Goal: Information Seeking & Learning: Learn about a topic

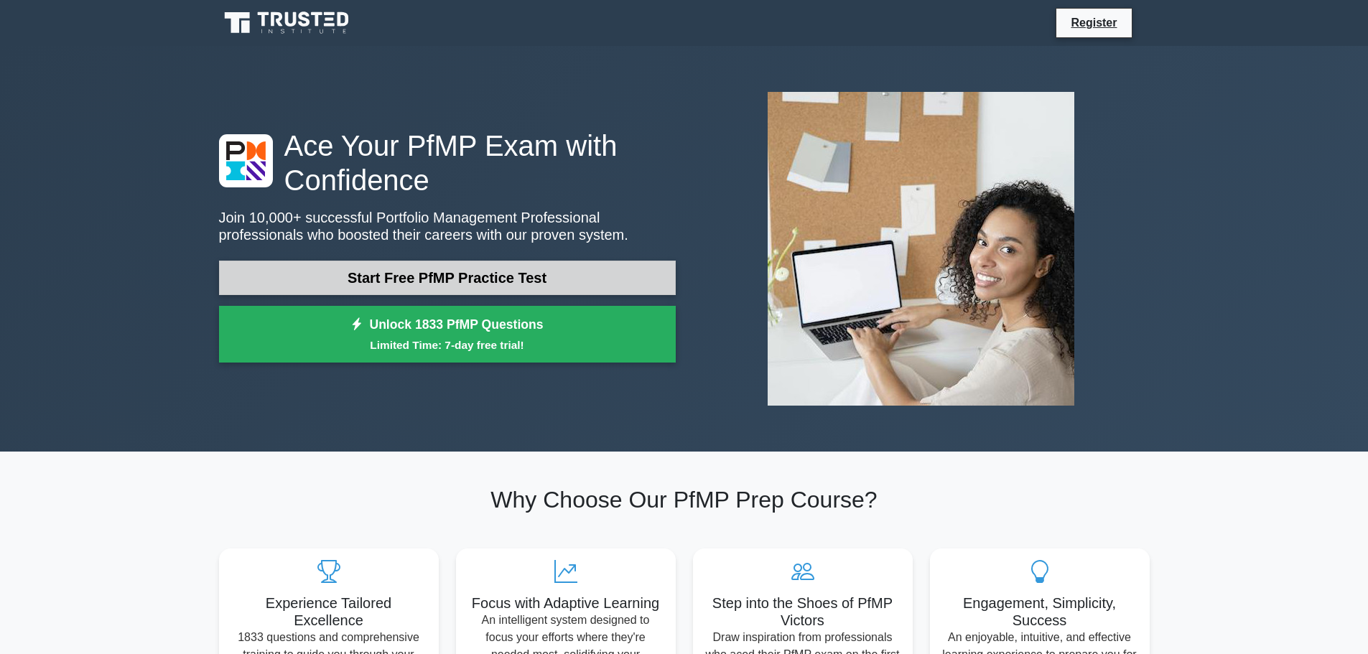
click at [442, 274] on link "Start Free PfMP Practice Test" at bounding box center [447, 278] width 457 height 34
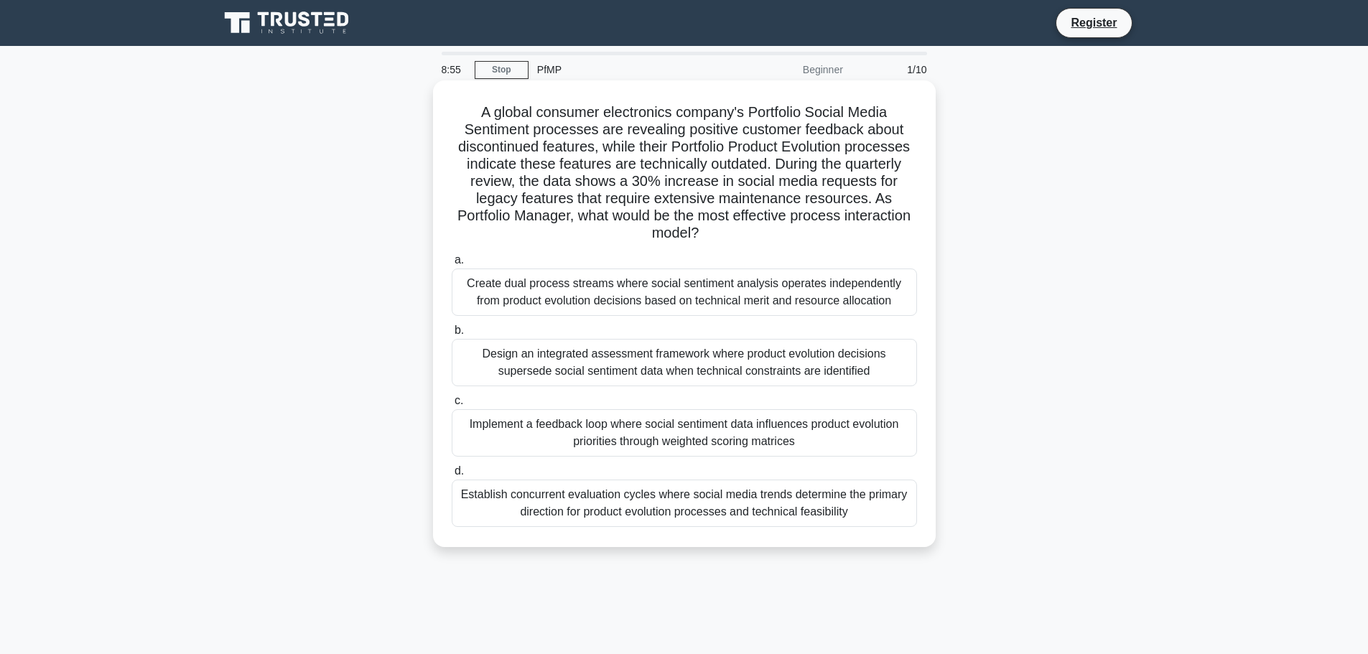
click at [674, 292] on div "Create dual process streams where social sentiment analysis operates independen…" at bounding box center [684, 292] width 465 height 47
click at [452, 265] on input "a. Create dual process streams where social sentiment analysis operates indepen…" at bounding box center [452, 260] width 0 height 9
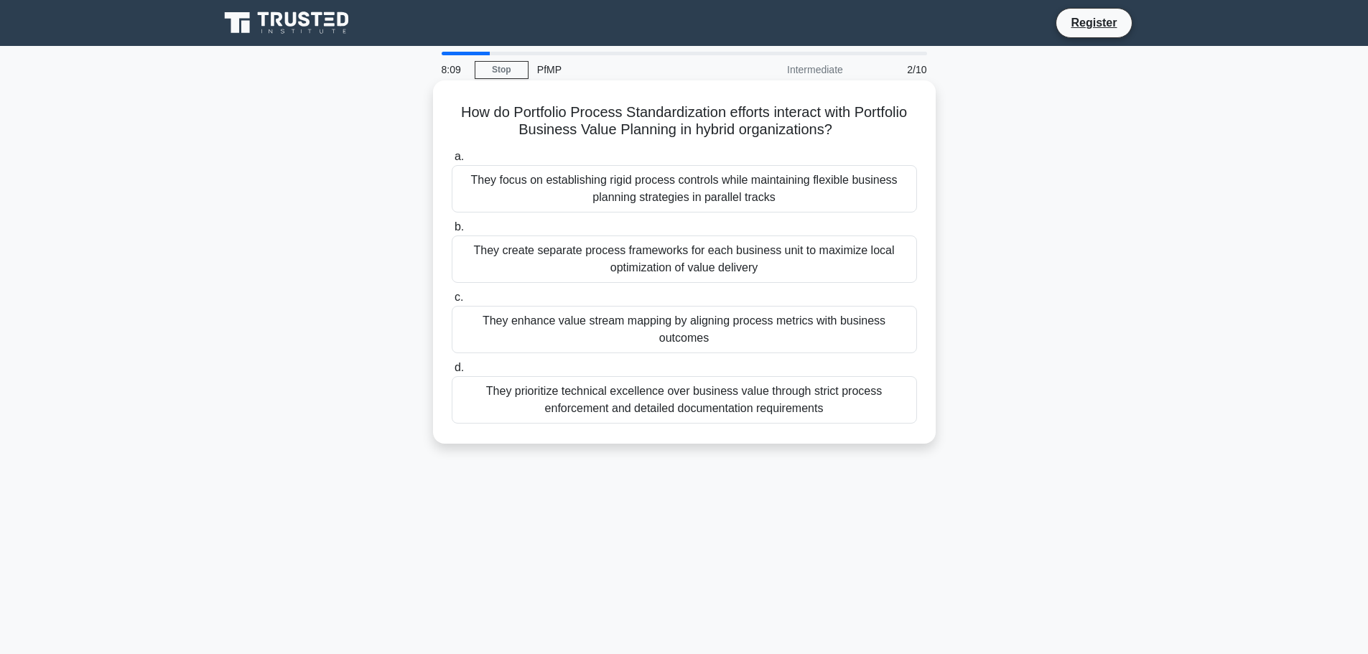
click at [653, 202] on div "They focus on establishing rigid process controls while maintaining flexible bu…" at bounding box center [684, 188] width 465 height 47
click at [452, 162] on input "a. They focus on establishing rigid process controls while maintaining flexible…" at bounding box center [452, 156] width 0 height 9
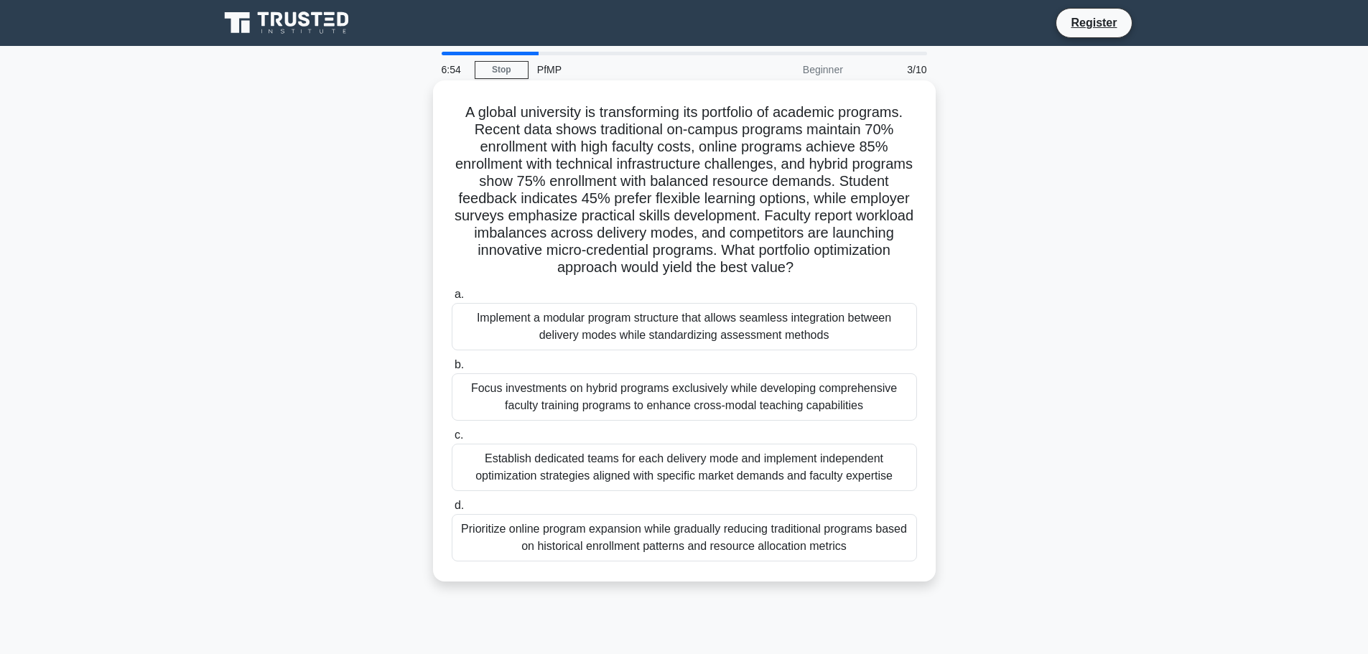
click at [681, 336] on div "Implement a modular program structure that allows seamless integration between …" at bounding box center [684, 326] width 465 height 47
click at [452, 299] on input "a. Implement a modular program structure that allows seamless integration betwe…" at bounding box center [452, 294] width 0 height 9
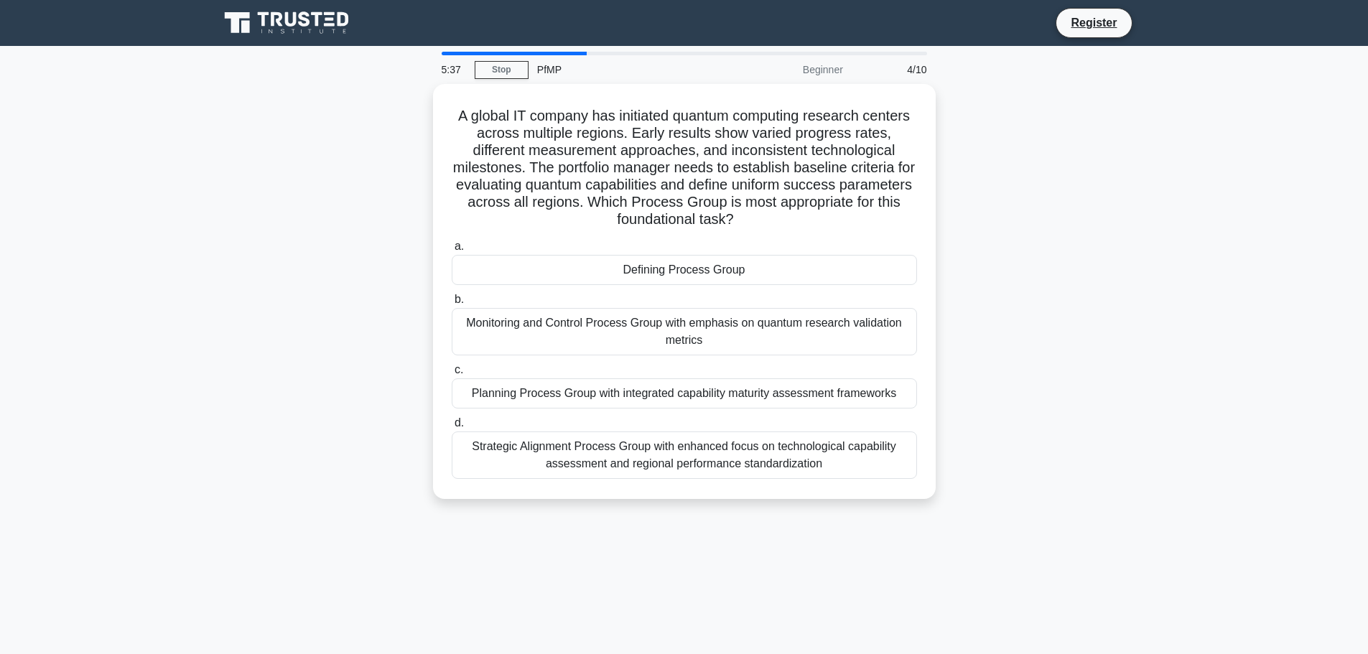
drag, startPoint x: 595, startPoint y: 529, endPoint x: 530, endPoint y: 540, distance: 66.2
click at [530, 540] on div "5:37 Stop PfMP Beginner 4/10 A global IT company has initiated quantum computin…" at bounding box center [684, 411] width 948 height 718
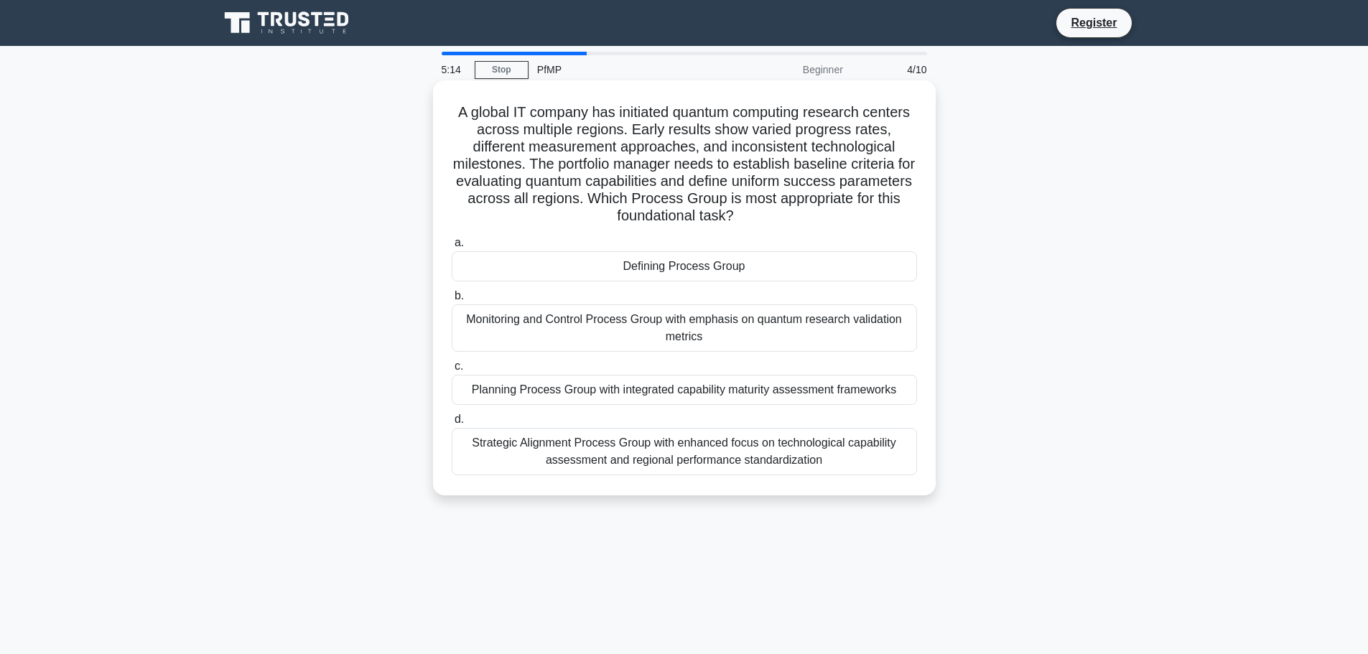
click at [658, 272] on div "Defining Process Group" at bounding box center [684, 266] width 465 height 30
click at [452, 248] on input "a. Defining Process Group" at bounding box center [452, 242] width 0 height 9
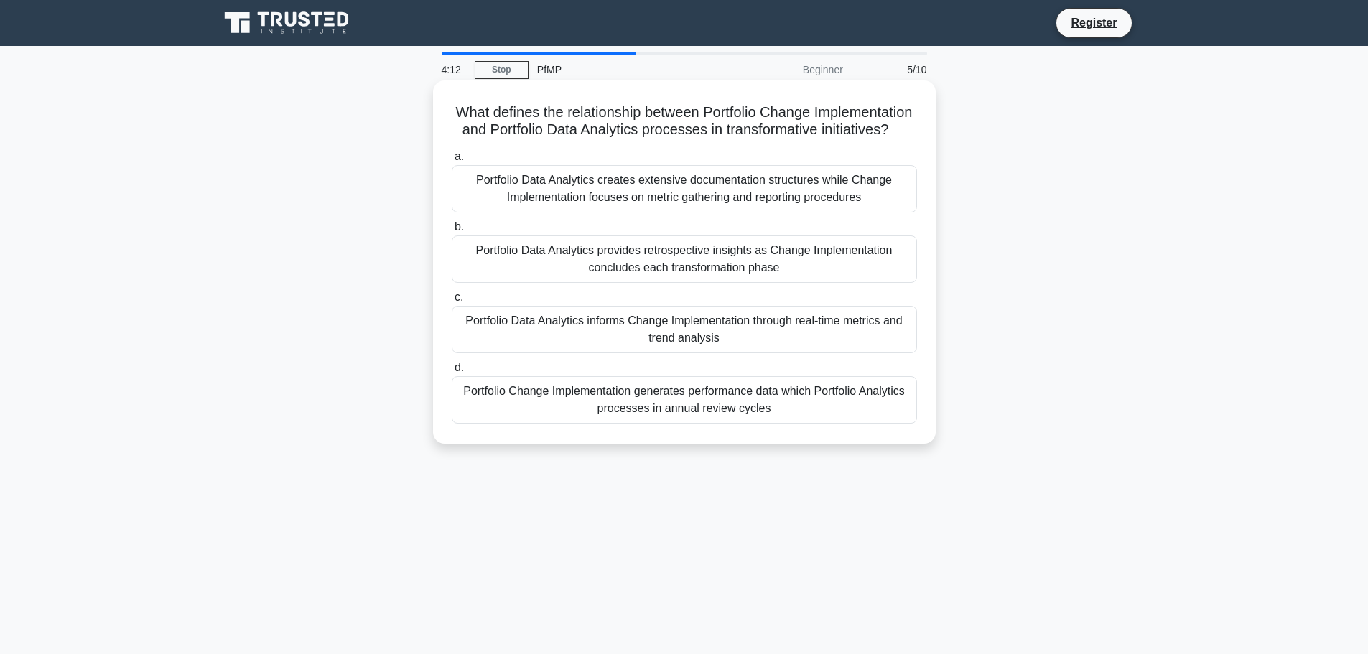
click at [752, 283] on div "Portfolio Data Analytics provides retrospective insights as Change Implementati…" at bounding box center [684, 258] width 465 height 47
click at [452, 232] on input "b. Portfolio Data Analytics provides retrospective insights as Change Implement…" at bounding box center [452, 227] width 0 height 9
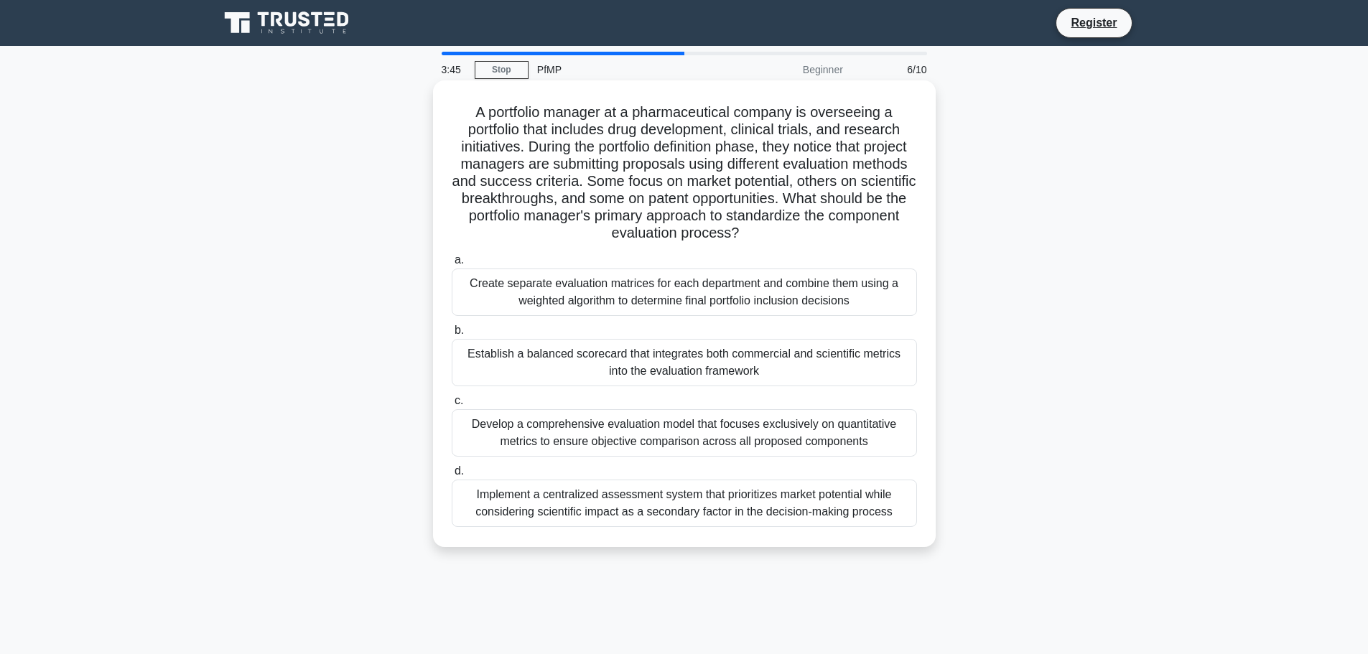
click at [622, 370] on div "Establish a balanced scorecard that integrates both commercial and scientific m…" at bounding box center [684, 362] width 465 height 47
click at [452, 335] on input "b. Establish a balanced scorecard that integrates both commercial and scientifi…" at bounding box center [452, 330] width 0 height 9
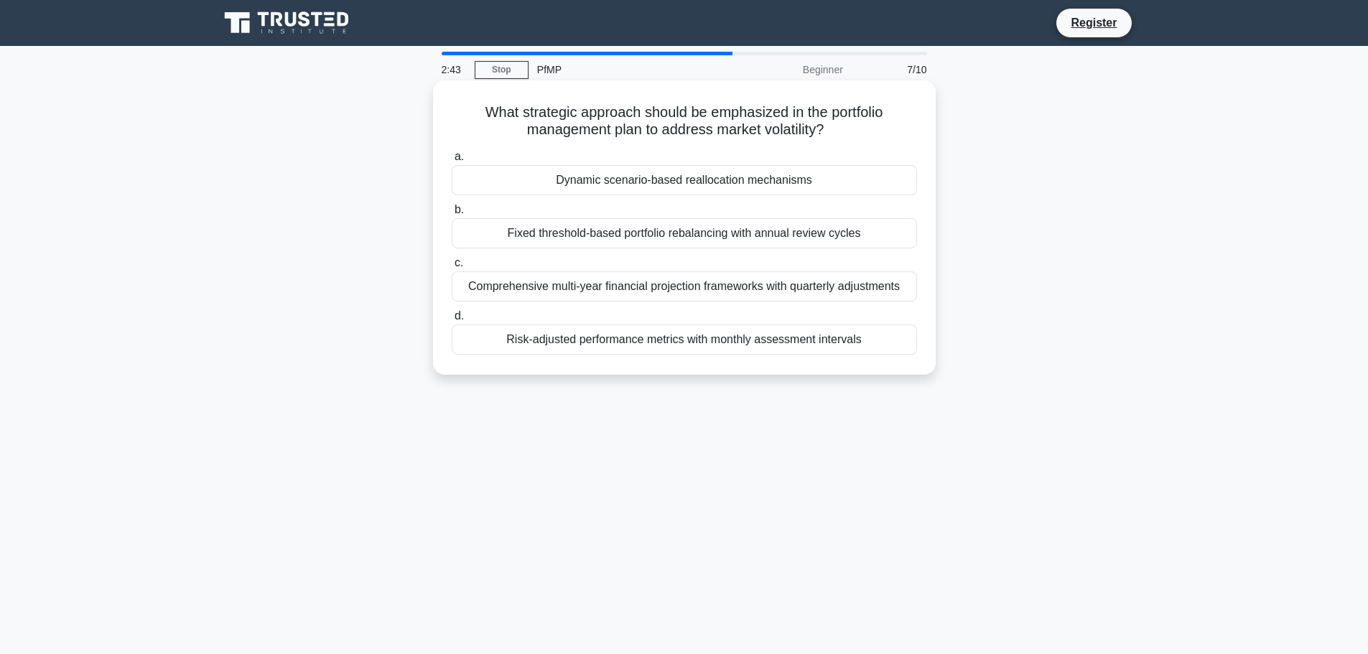
click at [695, 343] on div "Risk-adjusted performance metrics with monthly assessment intervals" at bounding box center [684, 340] width 465 height 30
click at [452, 321] on input "d. Risk-adjusted performance metrics with monthly assessment intervals" at bounding box center [452, 316] width 0 height 9
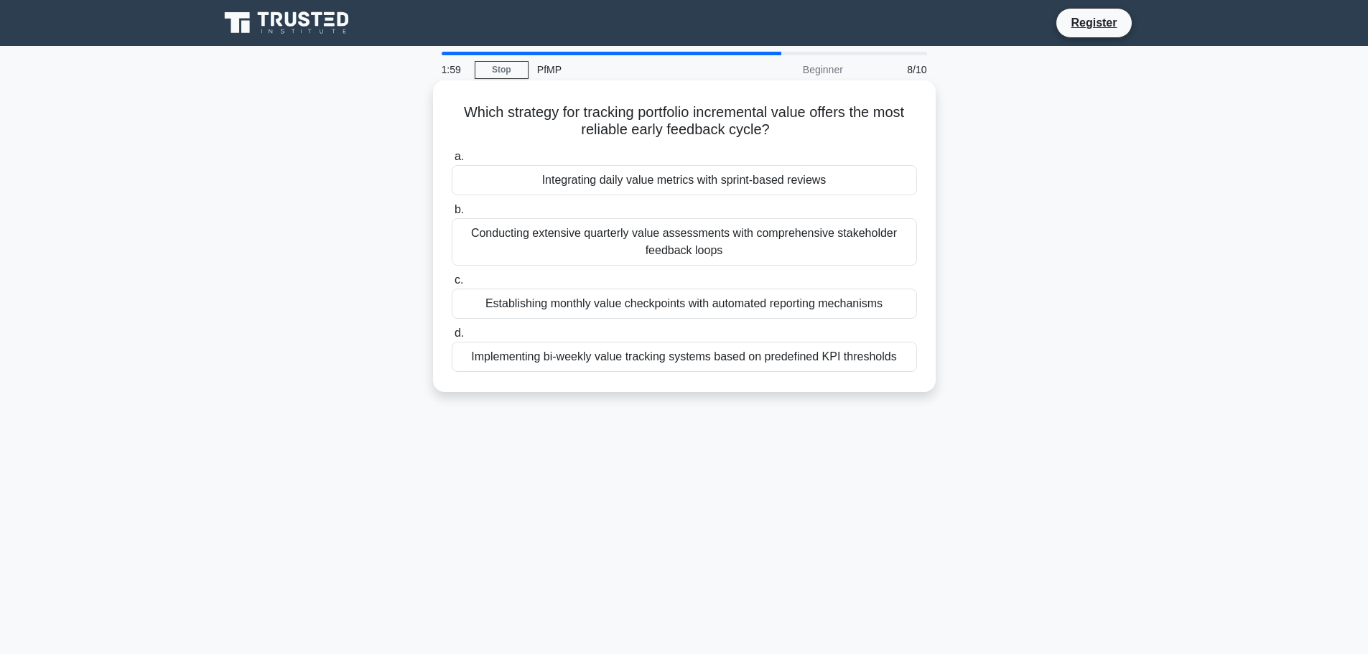
click at [667, 260] on div "Conducting extensive quarterly value assessments with comprehensive stakeholder…" at bounding box center [684, 241] width 465 height 47
click at [452, 215] on input "b. Conducting extensive quarterly value assessments with comprehensive stakehol…" at bounding box center [452, 209] width 0 height 9
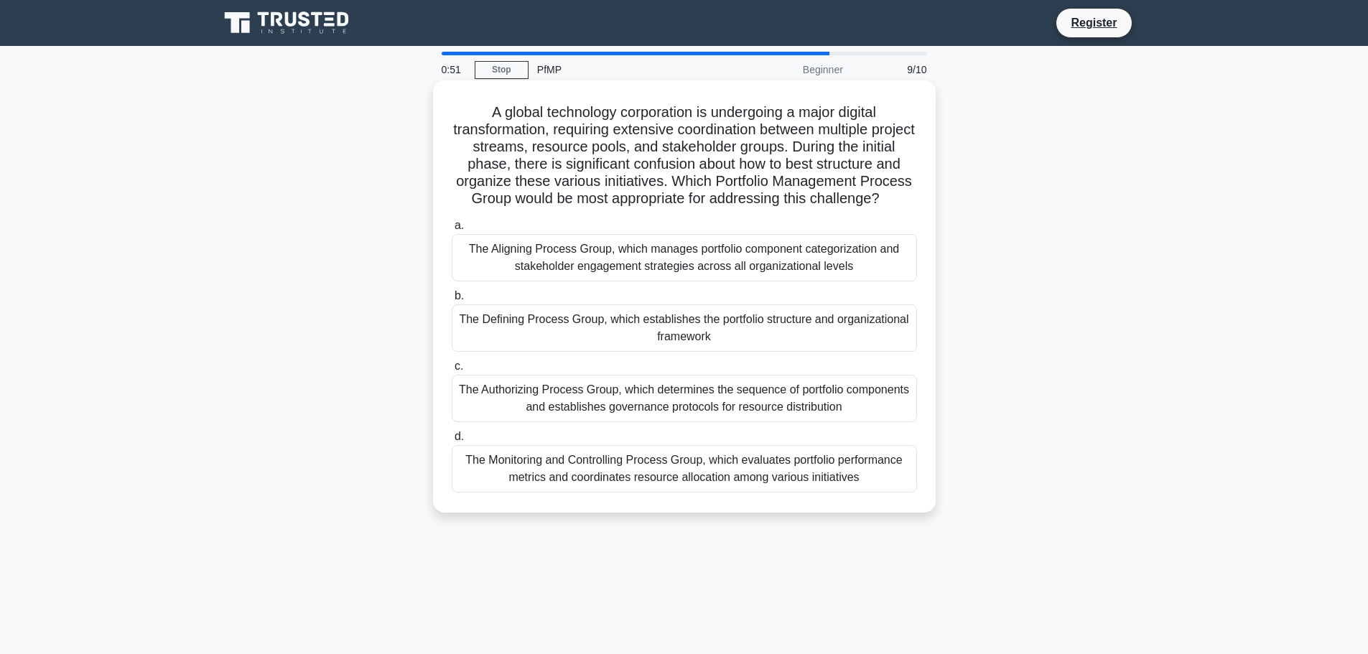
click at [714, 278] on div "The Aligning Process Group, which manages portfolio component categorization an…" at bounding box center [684, 257] width 465 height 47
click at [452, 230] on input "a. The Aligning Process Group, which manages portfolio component categorization…" at bounding box center [452, 225] width 0 height 9
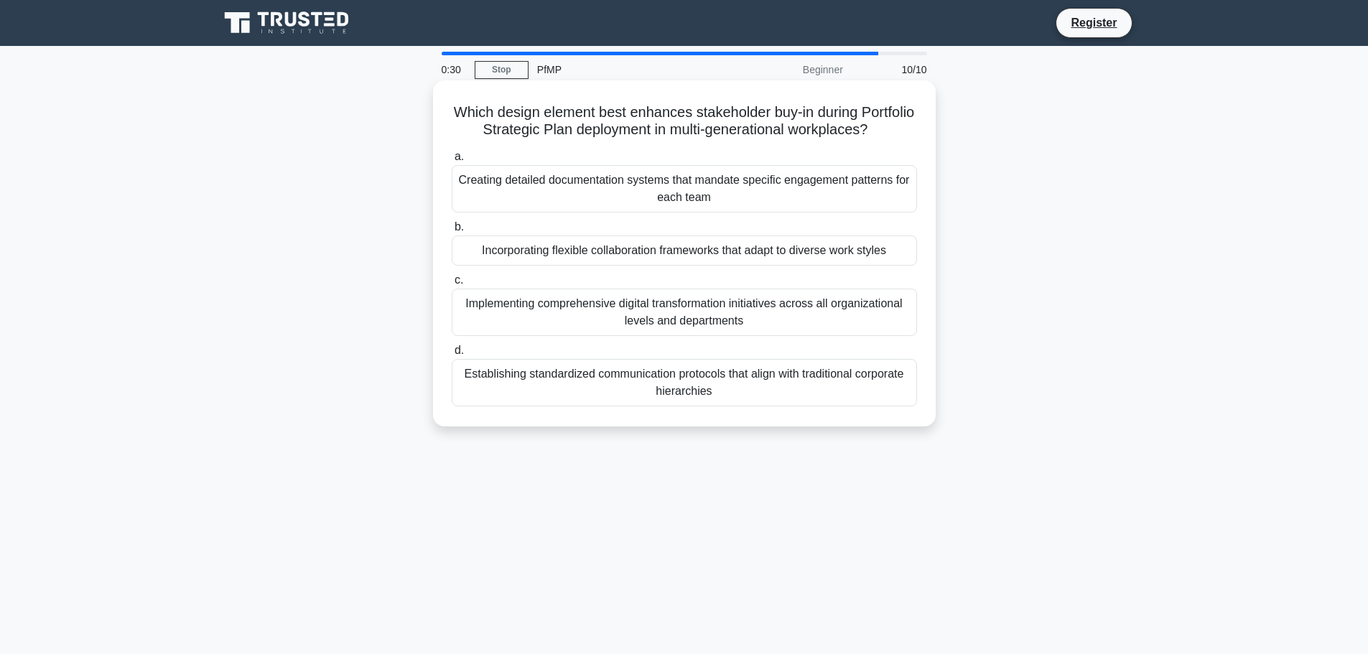
click at [683, 266] on div "Incorporating flexible collaboration frameworks that adapt to diverse work styl…" at bounding box center [684, 250] width 465 height 30
click at [452, 232] on input "b. Incorporating flexible collaboration frameworks that adapt to diverse work s…" at bounding box center [452, 227] width 0 height 9
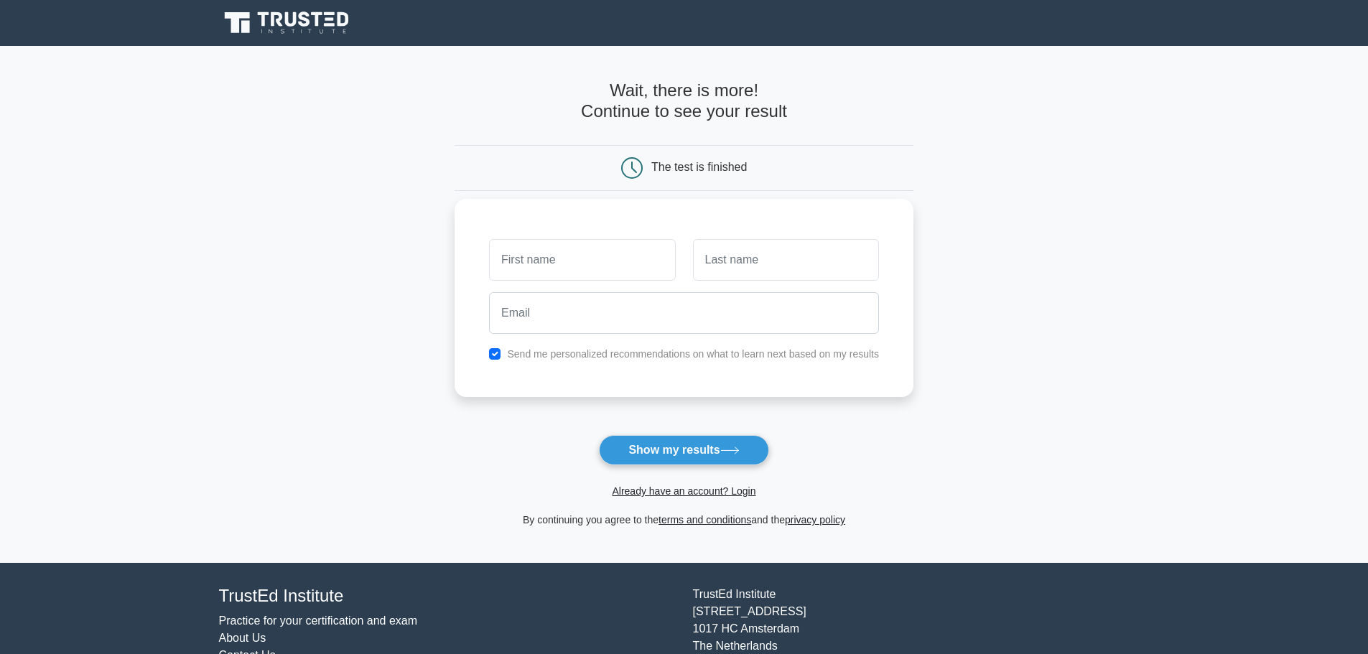
click at [658, 268] on input "text" at bounding box center [582, 260] width 186 height 42
drag, startPoint x: 569, startPoint y: 258, endPoint x: 528, endPoint y: 257, distance: 40.2
click at [528, 257] on input "Stacy Smith" at bounding box center [582, 260] width 186 height 42
type input "Stacy"
type input "Smith"
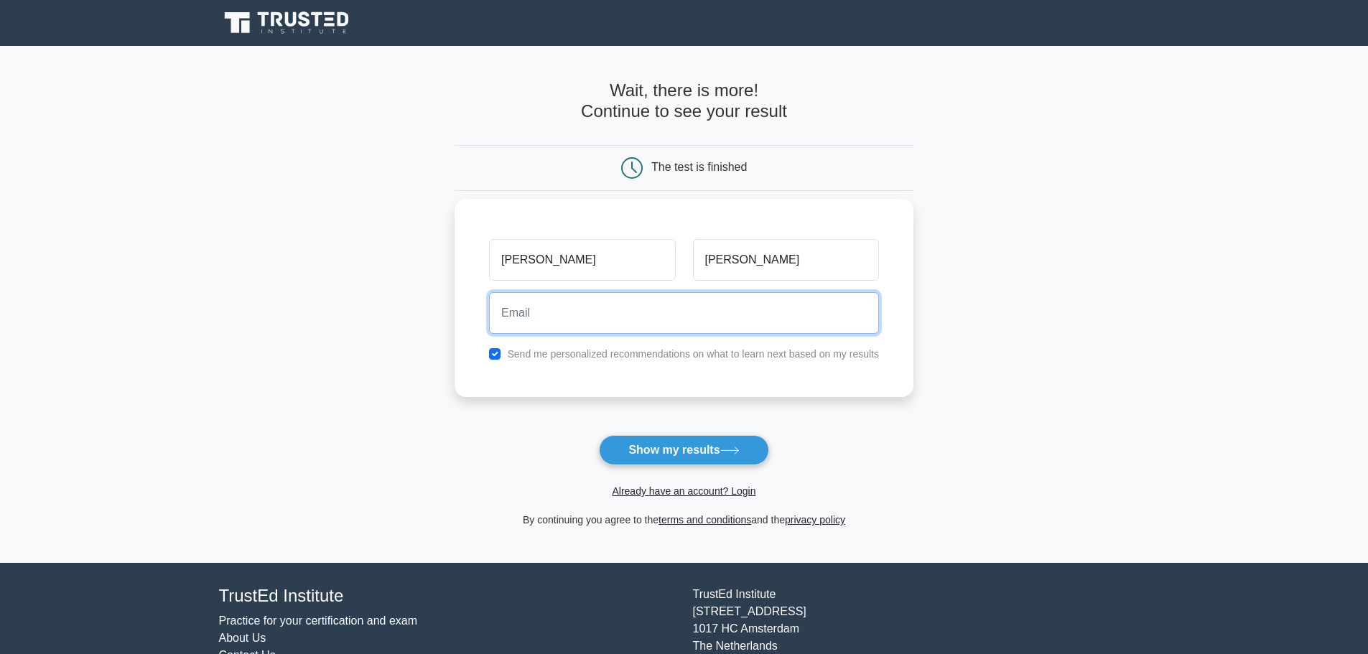
click at [556, 309] on input "email" at bounding box center [684, 313] width 390 height 42
type input "stacy.smith@wisc.edu"
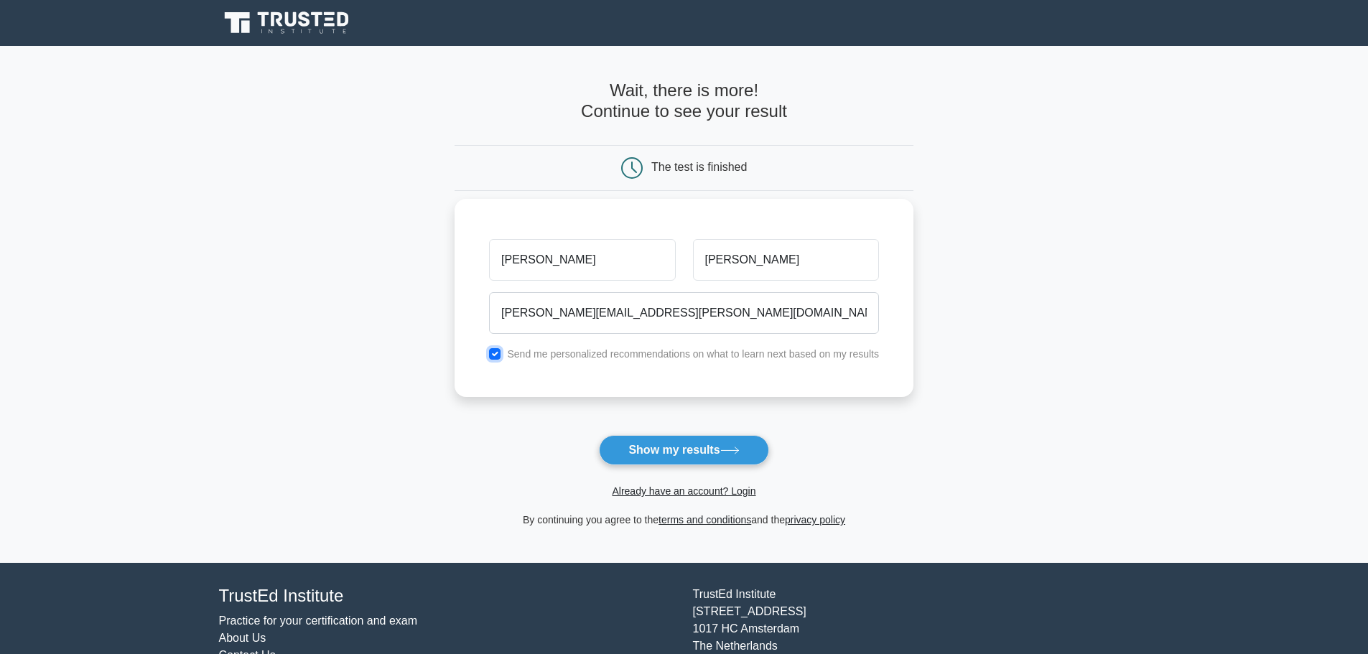
click at [495, 355] on input "checkbox" at bounding box center [494, 353] width 11 height 11
checkbox input "false"
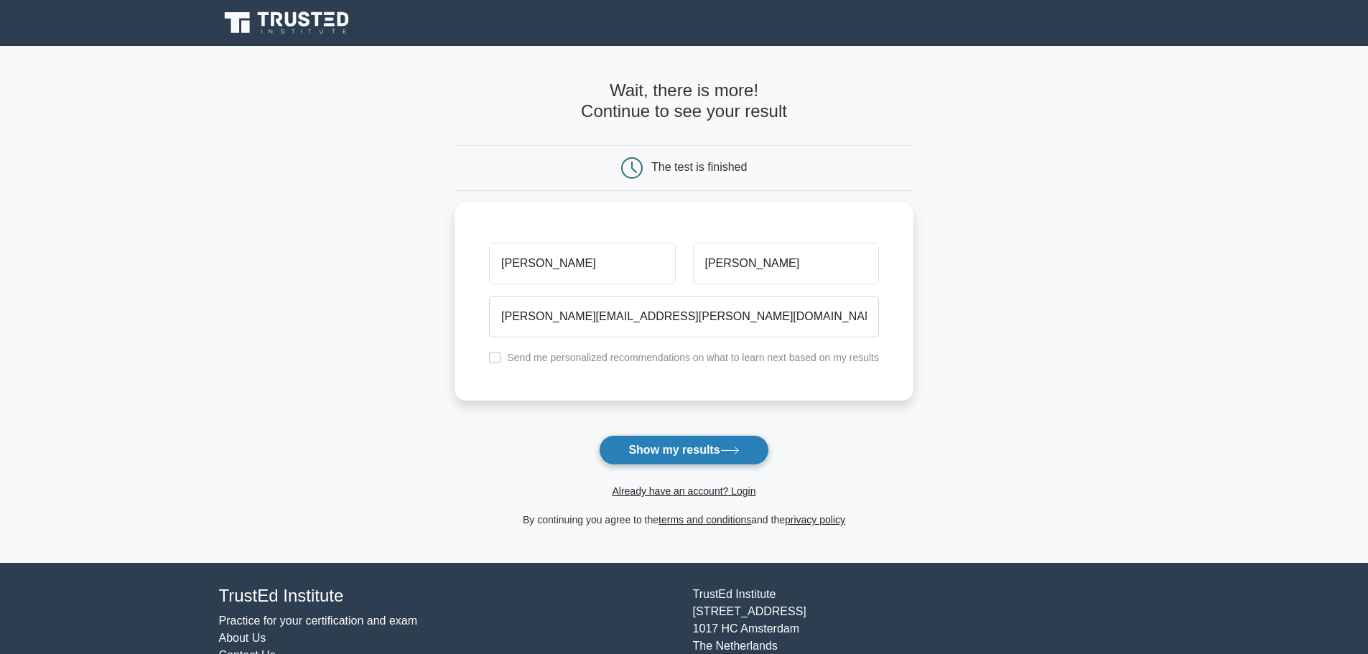
click at [689, 454] on button "Show my results" at bounding box center [683, 450] width 169 height 30
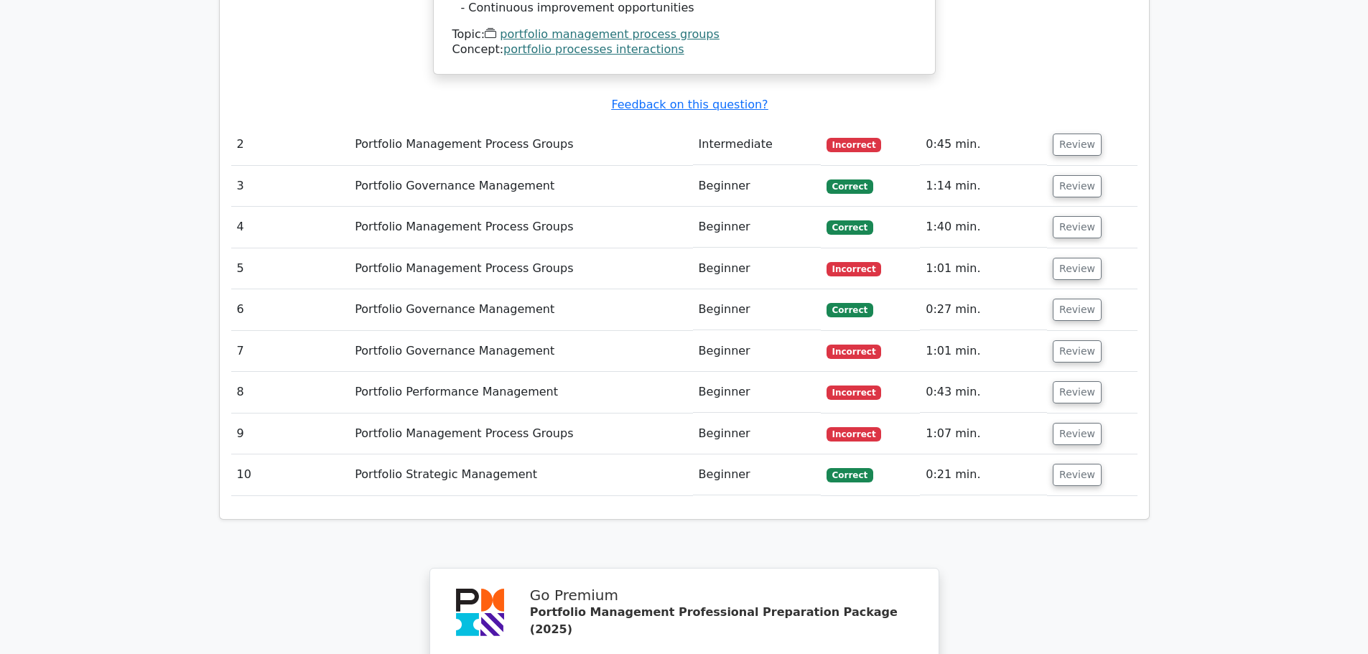
scroll to position [2226, 0]
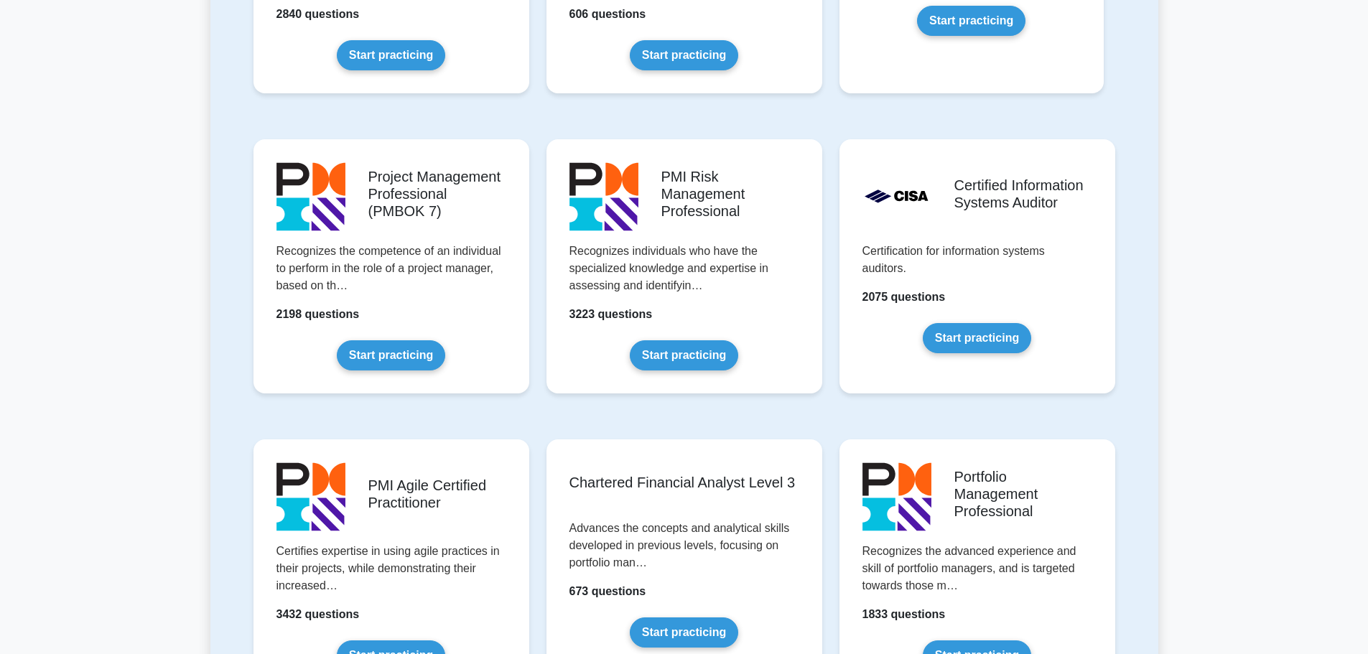
scroll to position [1292, 0]
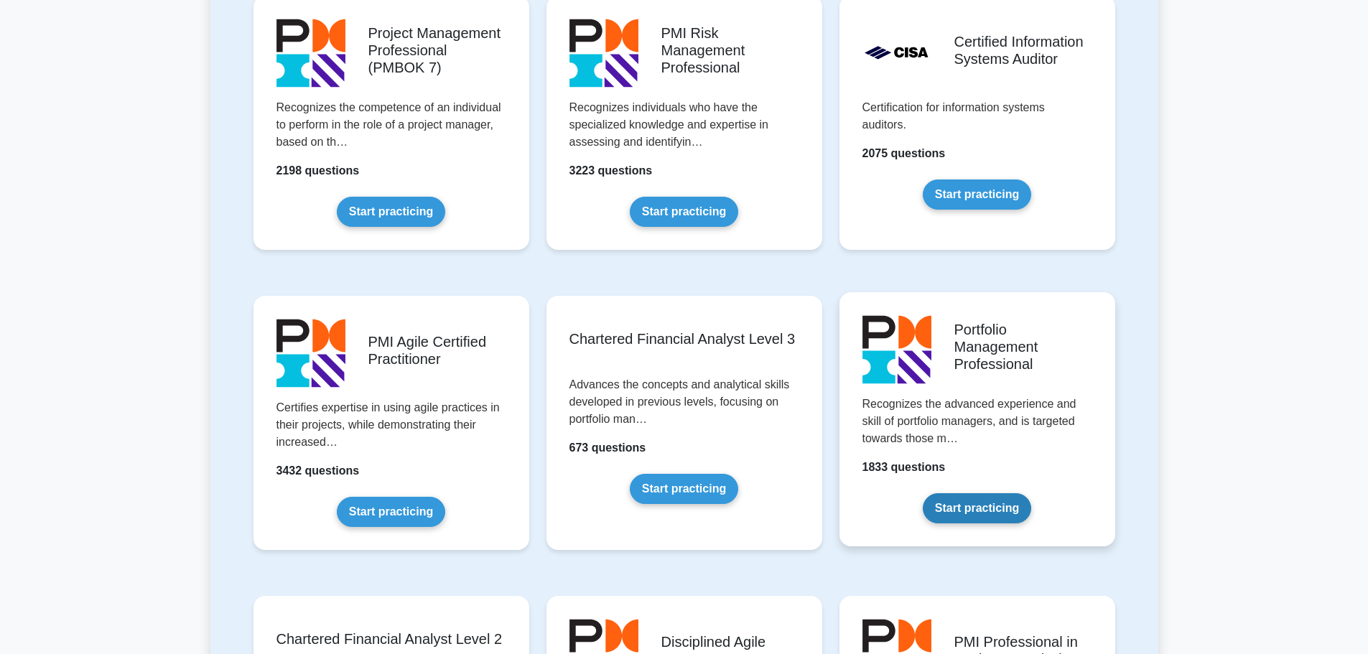
click at [981, 502] on link "Start practicing" at bounding box center [977, 508] width 108 height 30
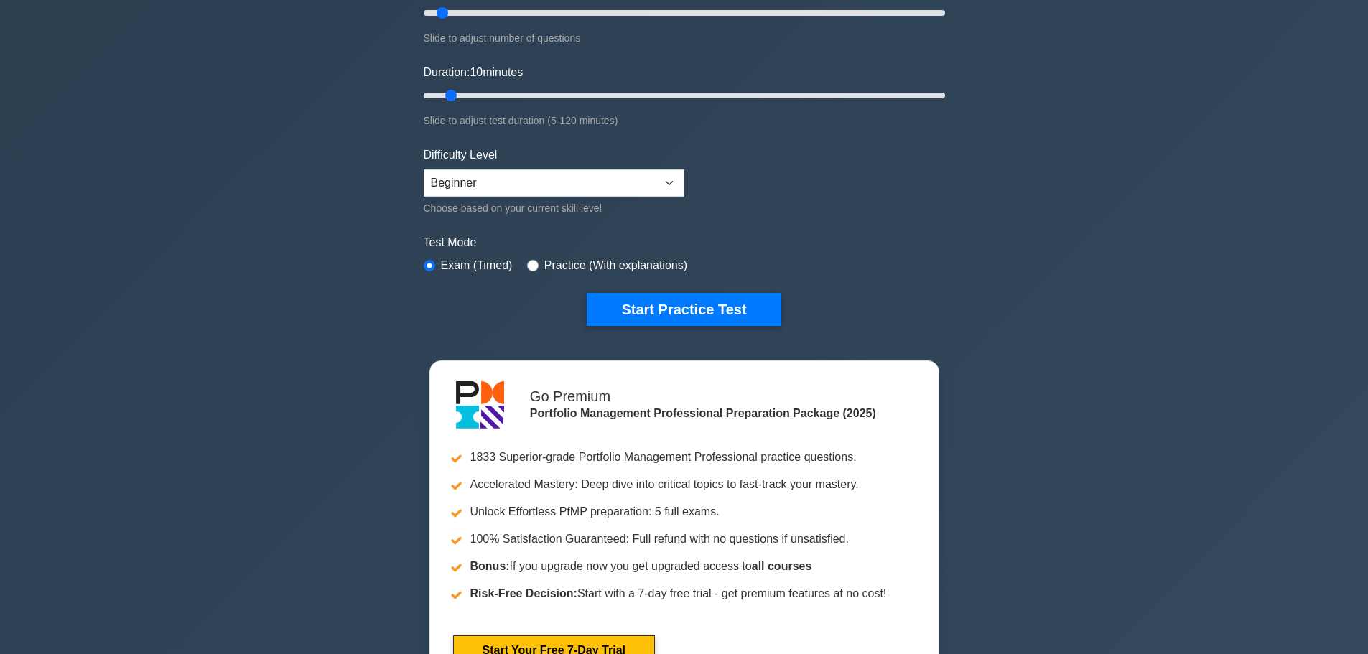
scroll to position [287, 0]
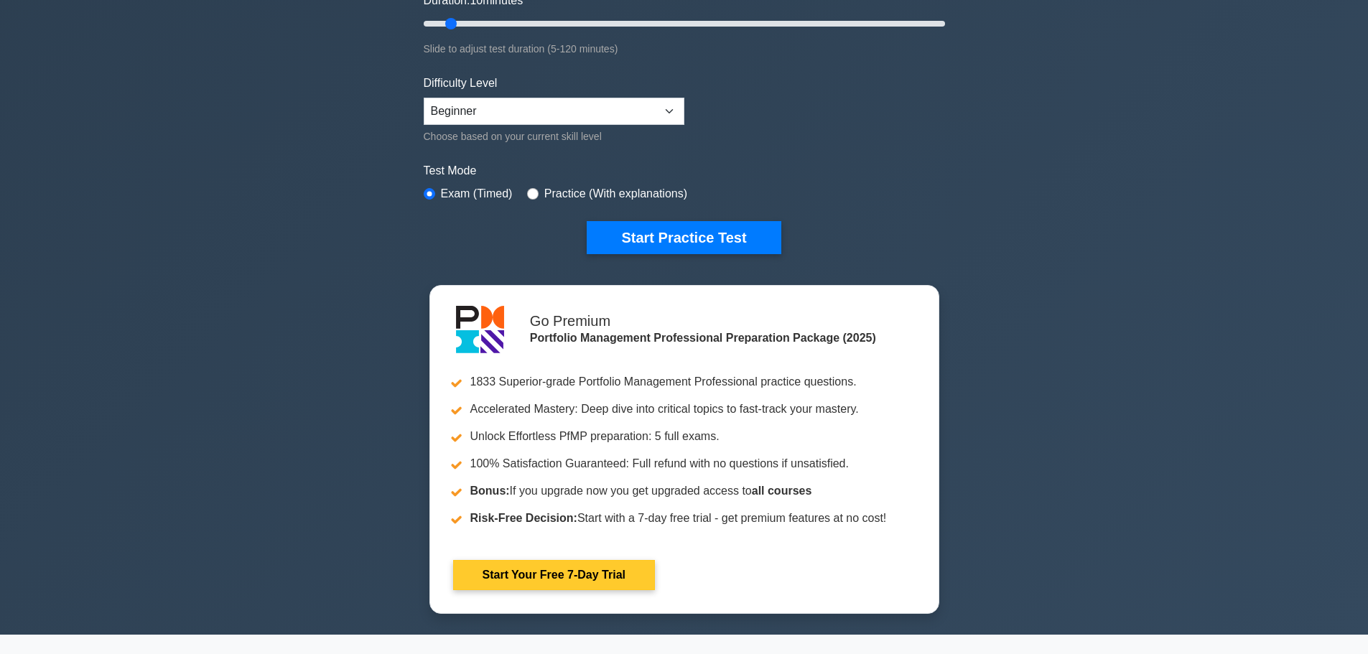
click at [551, 579] on link "Start Your Free 7-Day Trial" at bounding box center [554, 575] width 202 height 30
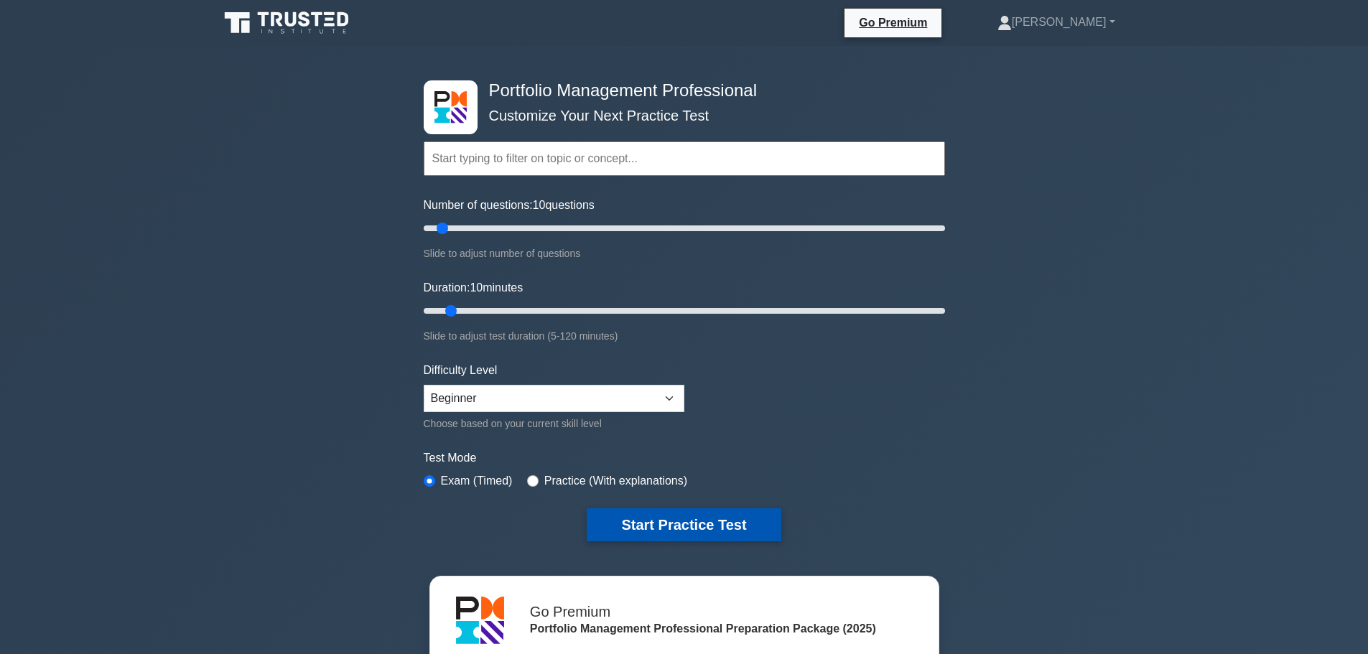
click at [660, 525] on button "Start Practice Test" at bounding box center [684, 524] width 194 height 33
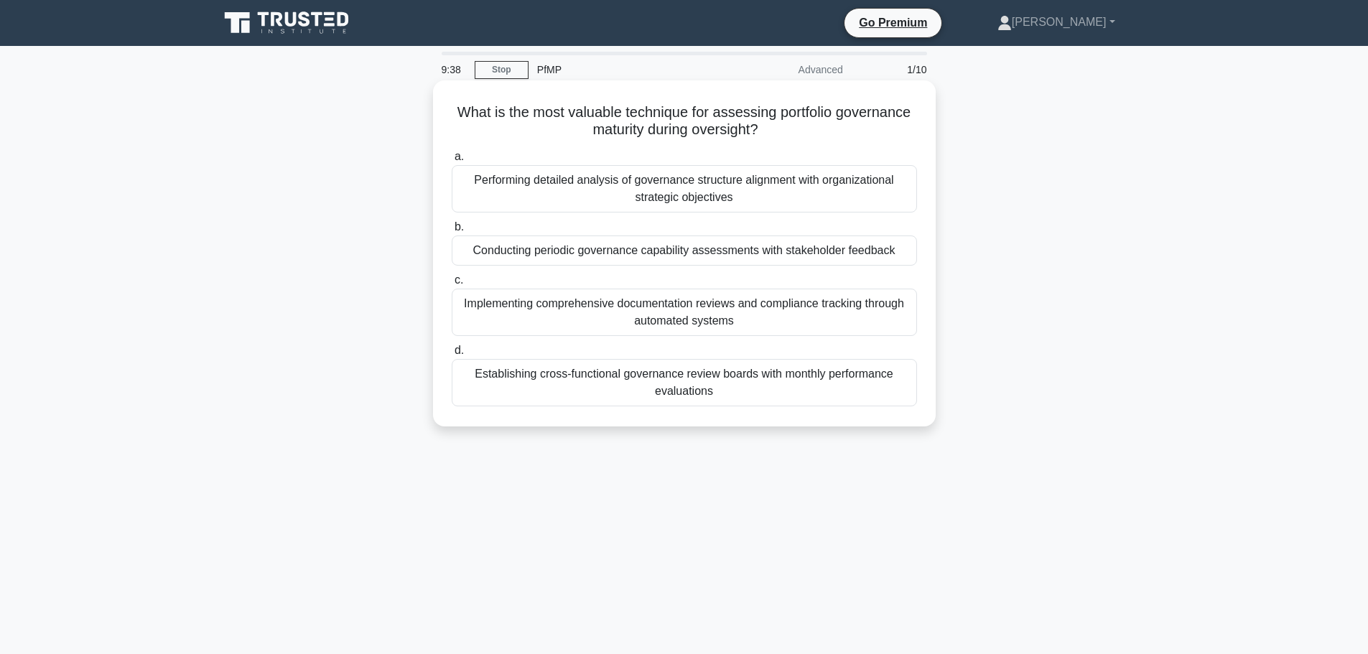
click at [668, 180] on div "Performing detailed analysis of governance structure alignment with organizatio…" at bounding box center [684, 188] width 465 height 47
click at [452, 162] on input "a. Performing detailed analysis of governance structure alignment with organiza…" at bounding box center [452, 156] width 0 height 9
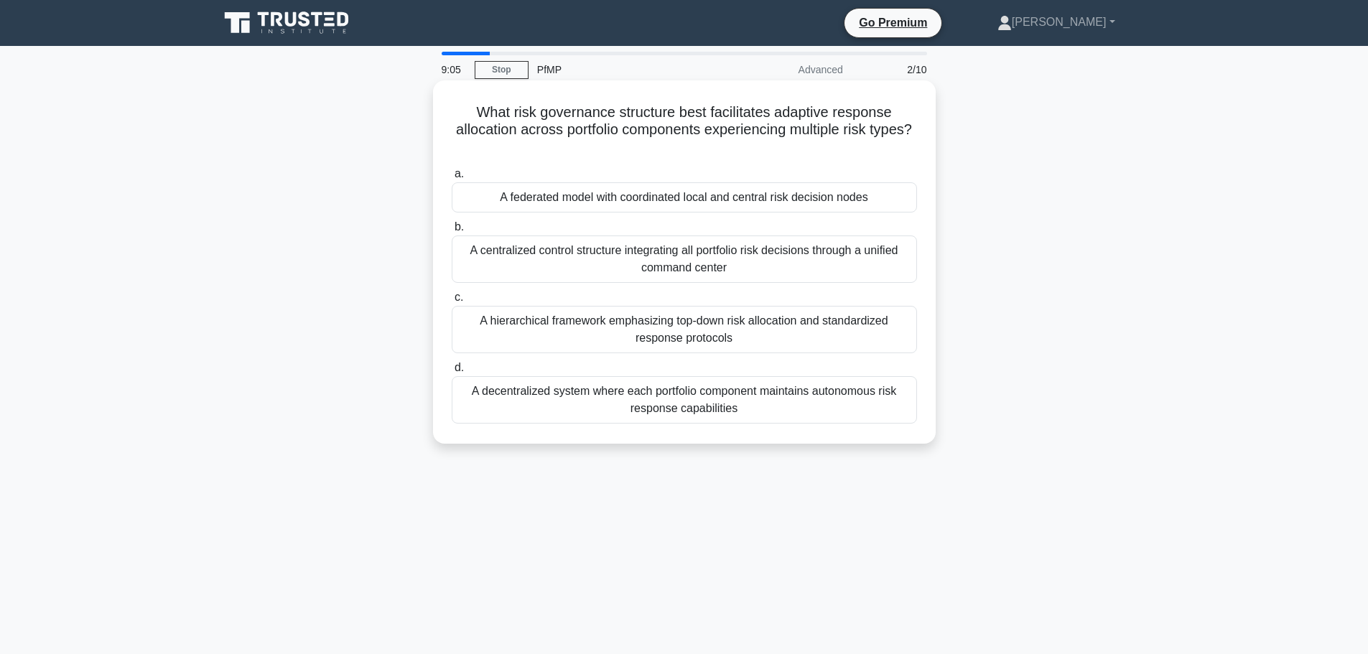
click at [678, 247] on div "A centralized control structure integrating all portfolio risk decisions throug…" at bounding box center [684, 258] width 465 height 47
click at [452, 232] on input "b. A centralized control structure integrating all portfolio risk decisions thr…" at bounding box center [452, 227] width 0 height 9
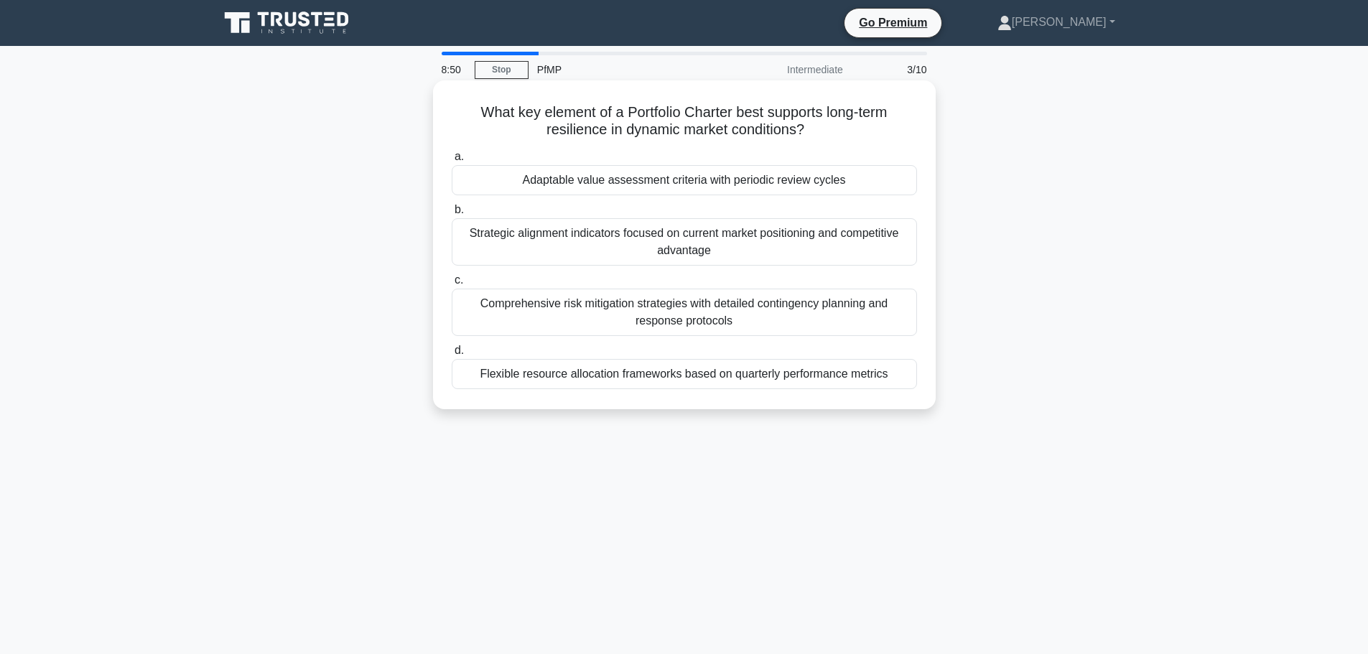
click at [705, 251] on div "Strategic alignment indicators focused on current market positioning and compet…" at bounding box center [684, 241] width 465 height 47
click at [452, 215] on input "b. Strategic alignment indicators focused on current market positioning and com…" at bounding box center [452, 209] width 0 height 9
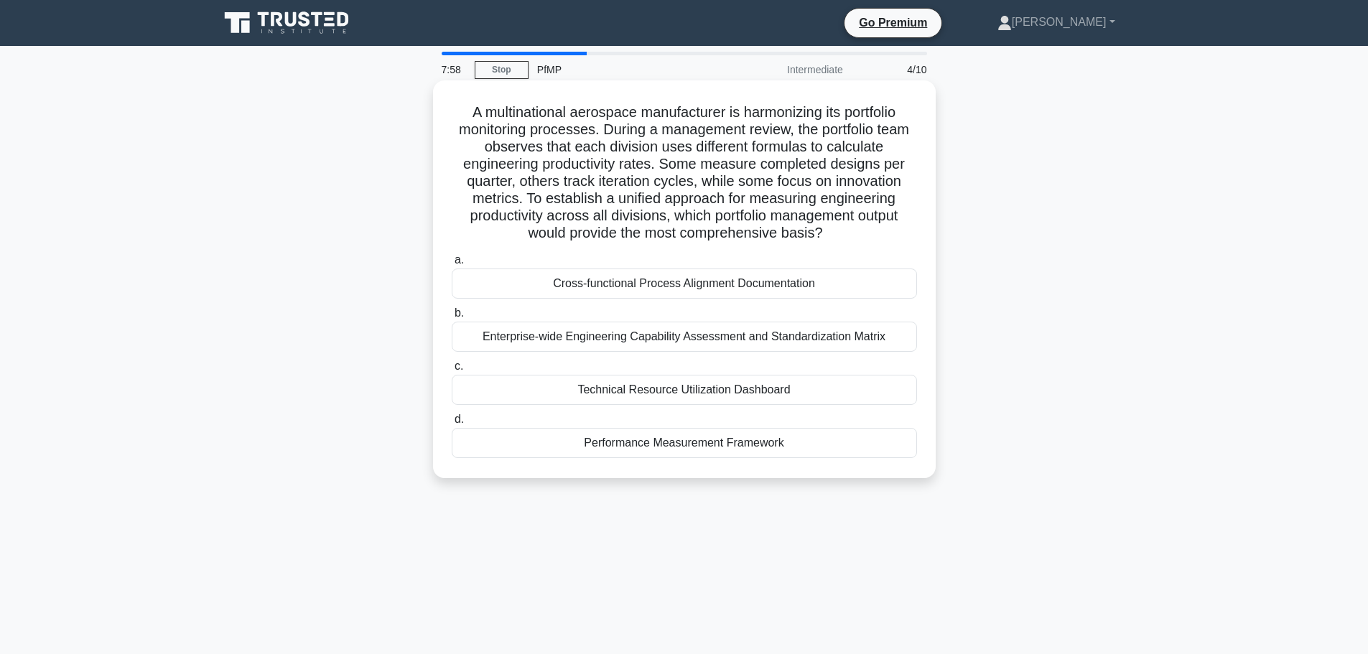
click at [673, 446] on div "Performance Measurement Framework" at bounding box center [684, 443] width 465 height 30
click at [452, 424] on input "d. Performance Measurement Framework" at bounding box center [452, 419] width 0 height 9
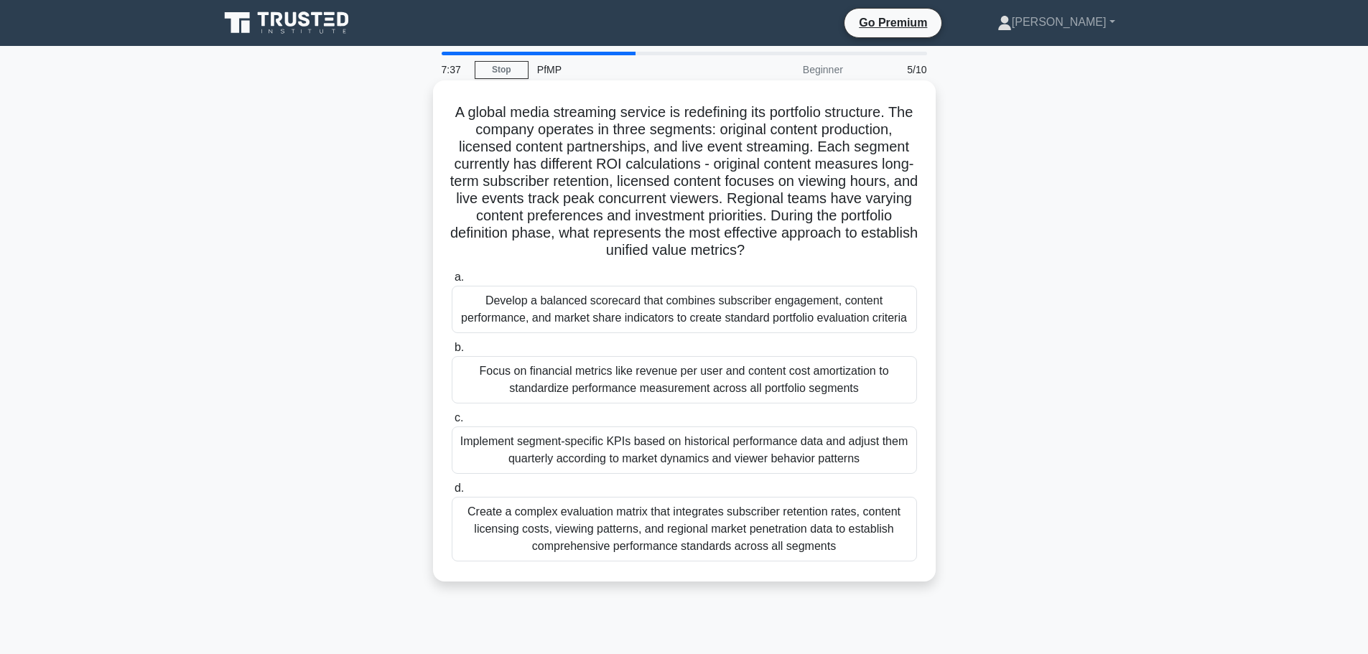
click at [640, 306] on div "Develop a balanced scorecard that combines subscriber engagement, content perfo…" at bounding box center [684, 309] width 465 height 47
click at [452, 282] on input "a. Develop a balanced scorecard that combines subscriber engagement, content pe…" at bounding box center [452, 277] width 0 height 9
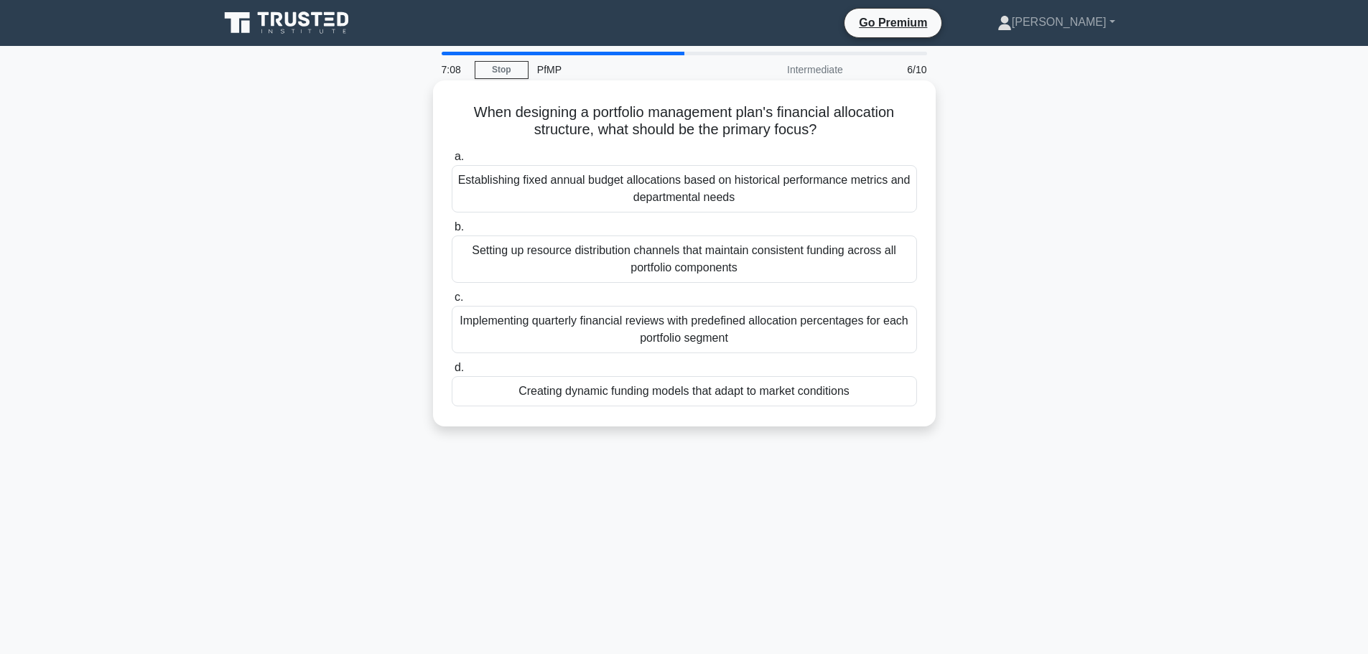
click at [643, 393] on div "Creating dynamic funding models that adapt to market conditions" at bounding box center [684, 391] width 465 height 30
click at [452, 373] on input "d. Creating dynamic funding models that adapt to market conditions" at bounding box center [452, 367] width 0 height 9
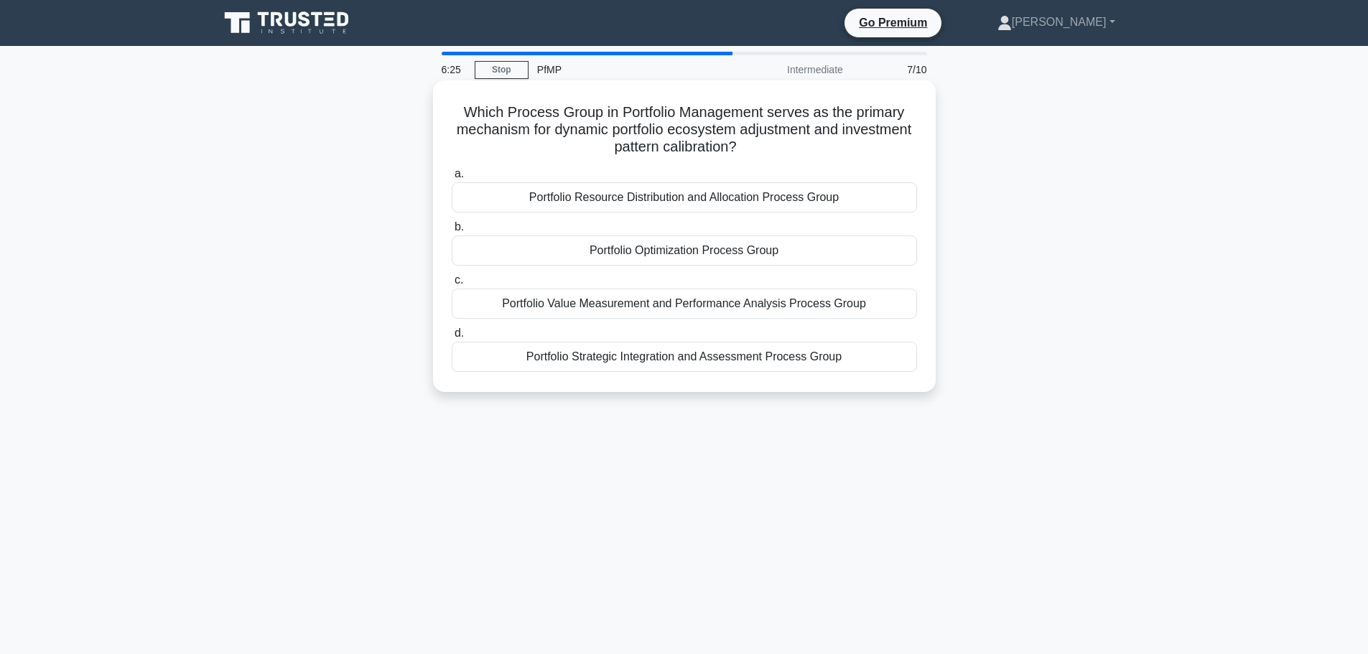
drag, startPoint x: 650, startPoint y: 303, endPoint x: 458, endPoint y: 170, distance: 233.2
click at [458, 170] on div "a. Portfolio Resource Distribution and Allocation Process Group b. Portfolio Op…" at bounding box center [684, 268] width 482 height 213
click at [494, 151] on h5 "Which Process Group in Portfolio Management serves as the primary mechanism for…" at bounding box center [684, 129] width 468 height 53
click at [664, 362] on div "Portfolio Strategic Integration and Assessment Process Group" at bounding box center [684, 357] width 465 height 30
click at [452, 338] on input "d. Portfolio Strategic Integration and Assessment Process Group" at bounding box center [452, 333] width 0 height 9
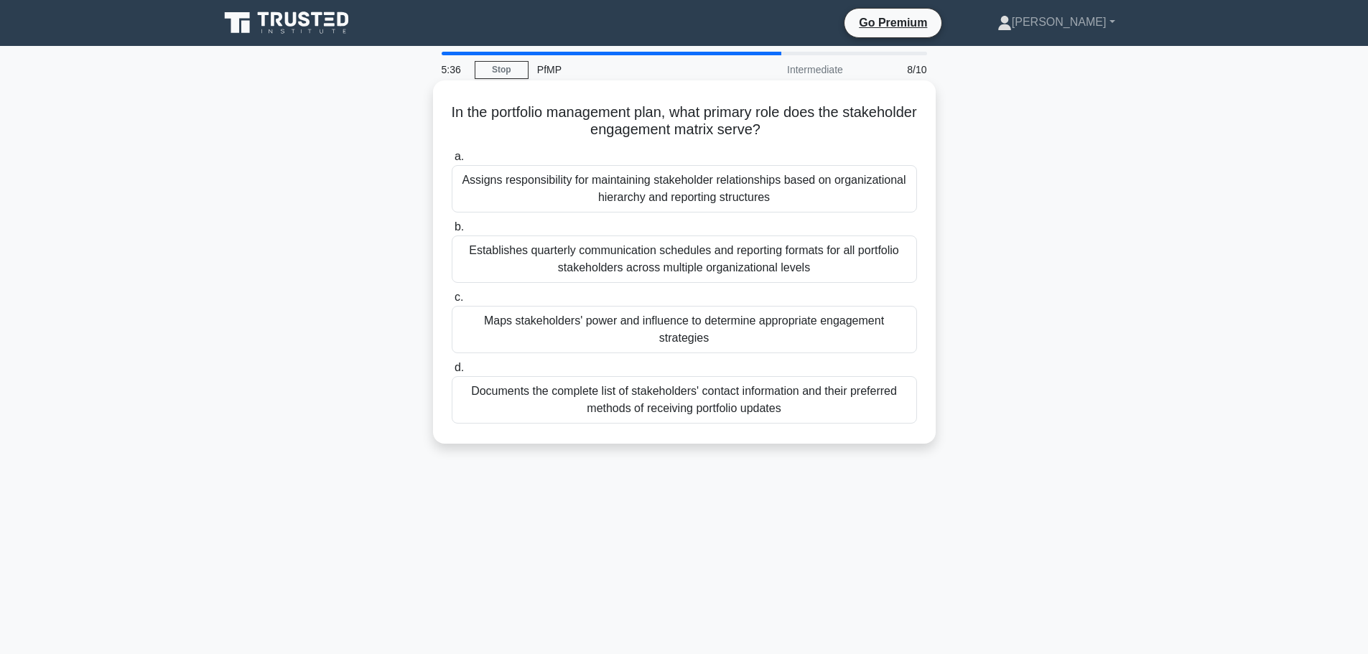
click at [794, 393] on div "Documents the complete list of stakeholders' contact information and their pref…" at bounding box center [684, 399] width 465 height 47
click at [452, 373] on input "d. Documents the complete list of stakeholders' contact information and their p…" at bounding box center [452, 367] width 0 height 9
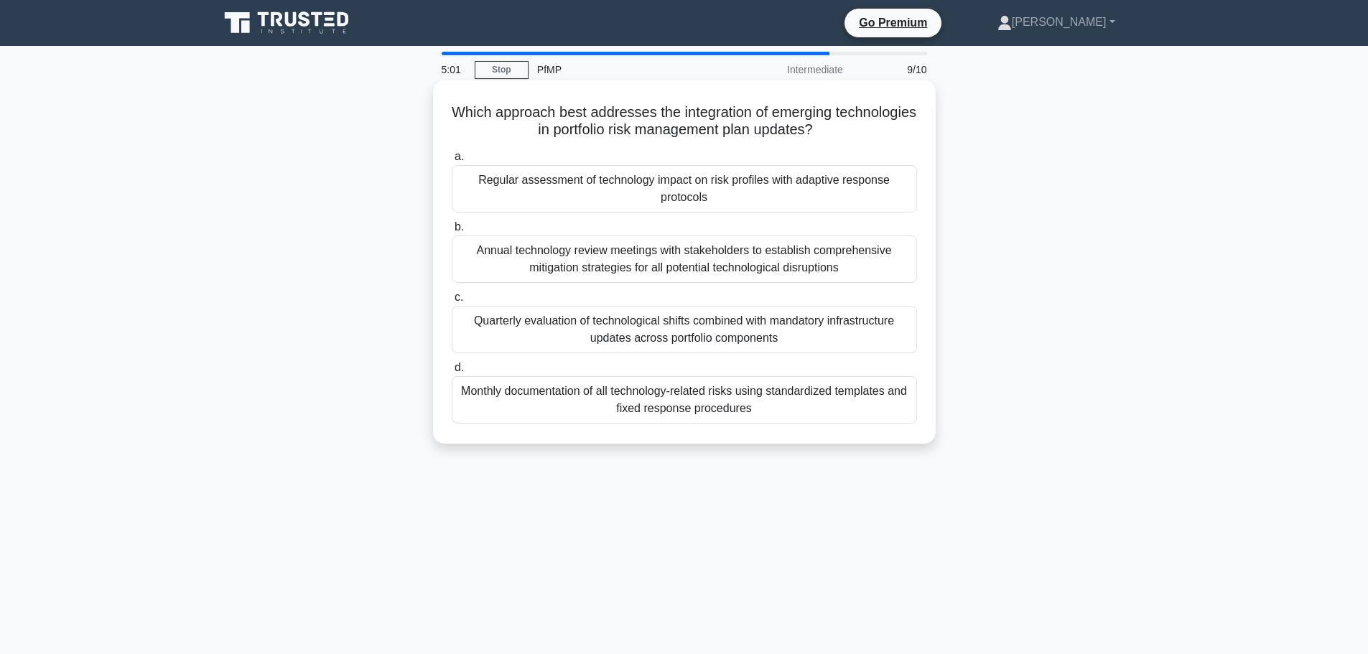
click at [622, 187] on div "Regular assessment of technology impact on risk profiles with adaptive response…" at bounding box center [684, 188] width 465 height 47
click at [452, 162] on input "a. Regular assessment of technology impact on risk profiles with adaptive respo…" at bounding box center [452, 156] width 0 height 9
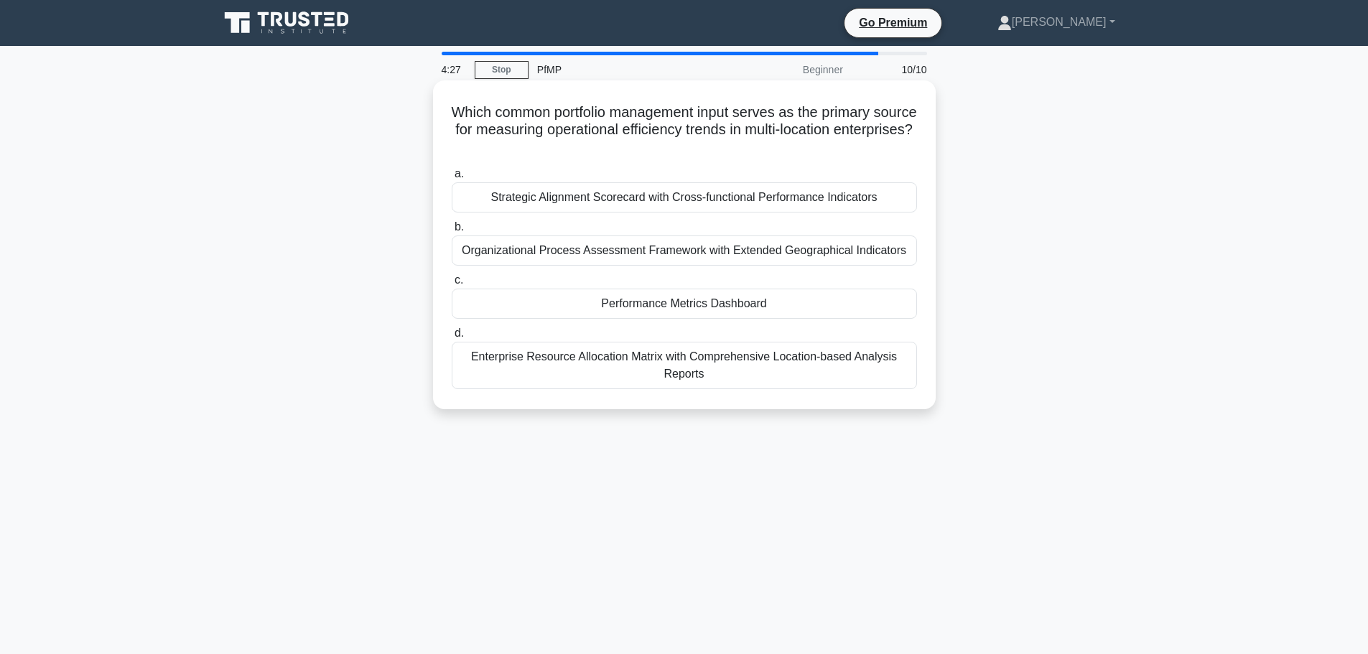
click at [635, 375] on div "Enterprise Resource Allocation Matrix with Comprehensive Location-based Analysi…" at bounding box center [684, 365] width 465 height 47
click at [452, 338] on input "d. Enterprise Resource Allocation Matrix with Comprehensive Location-based Anal…" at bounding box center [452, 333] width 0 height 9
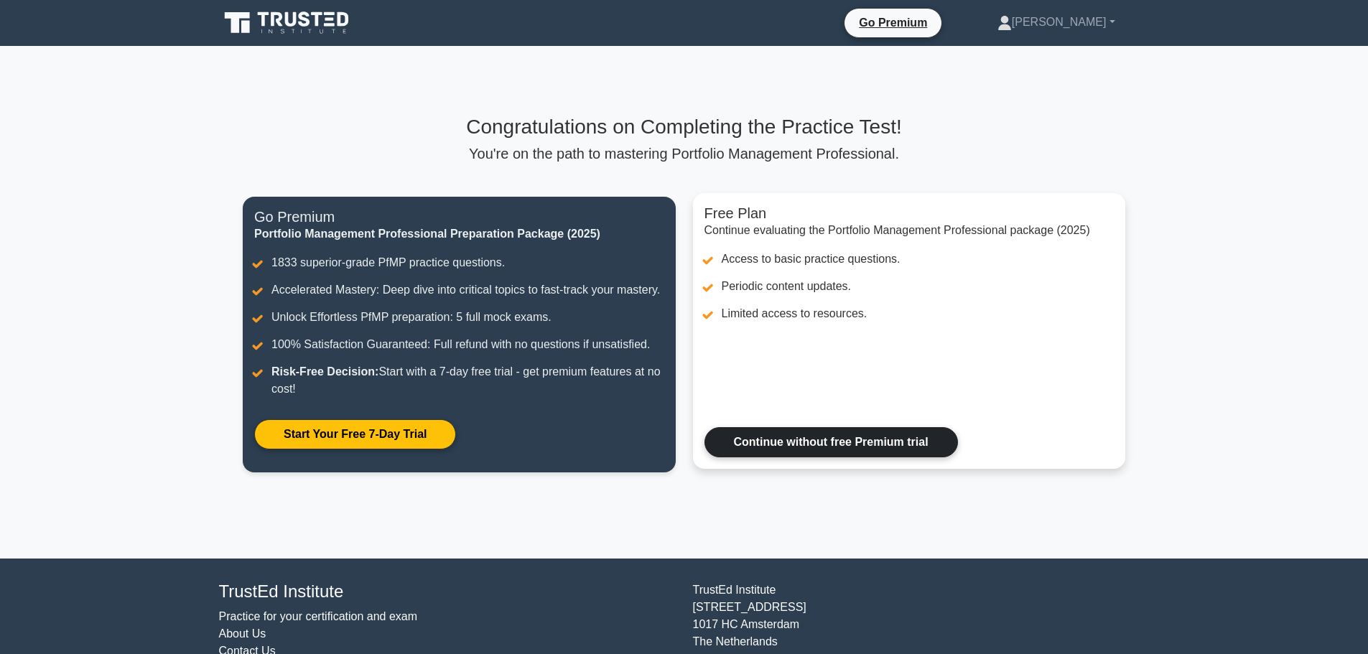
click at [885, 442] on link "Continue without free Premium trial" at bounding box center [830, 442] width 253 height 30
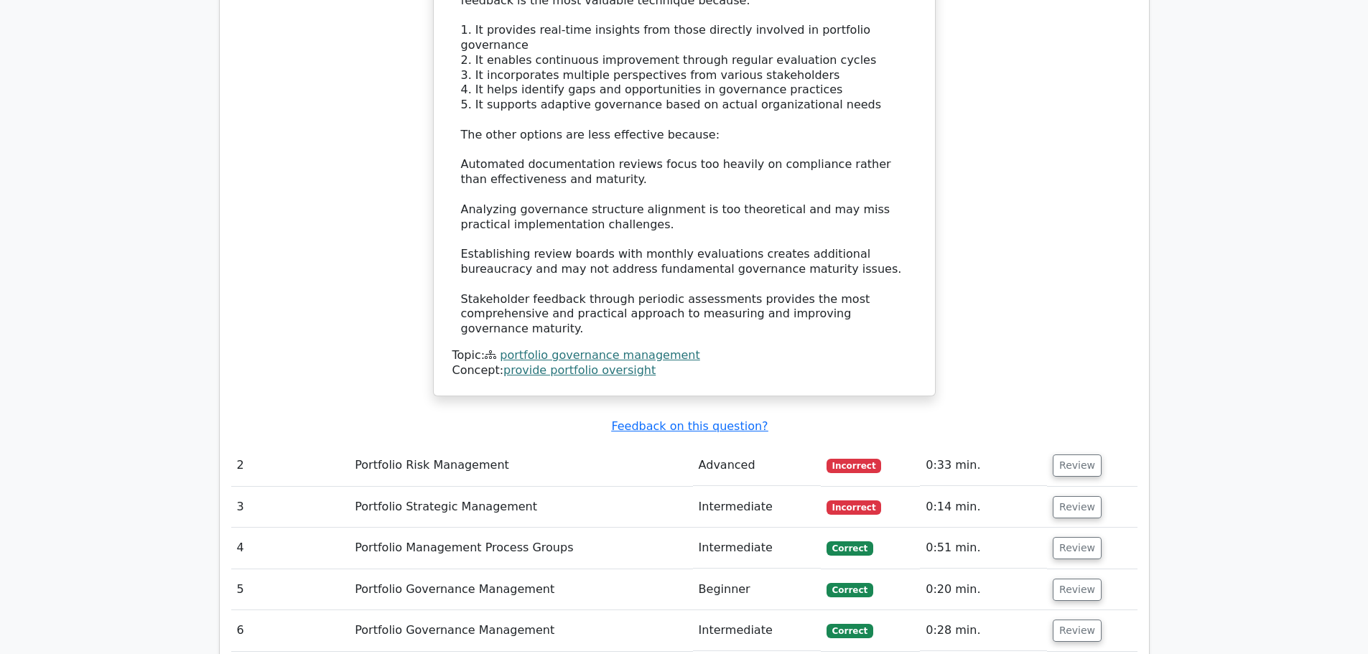
scroll to position [1723, 0]
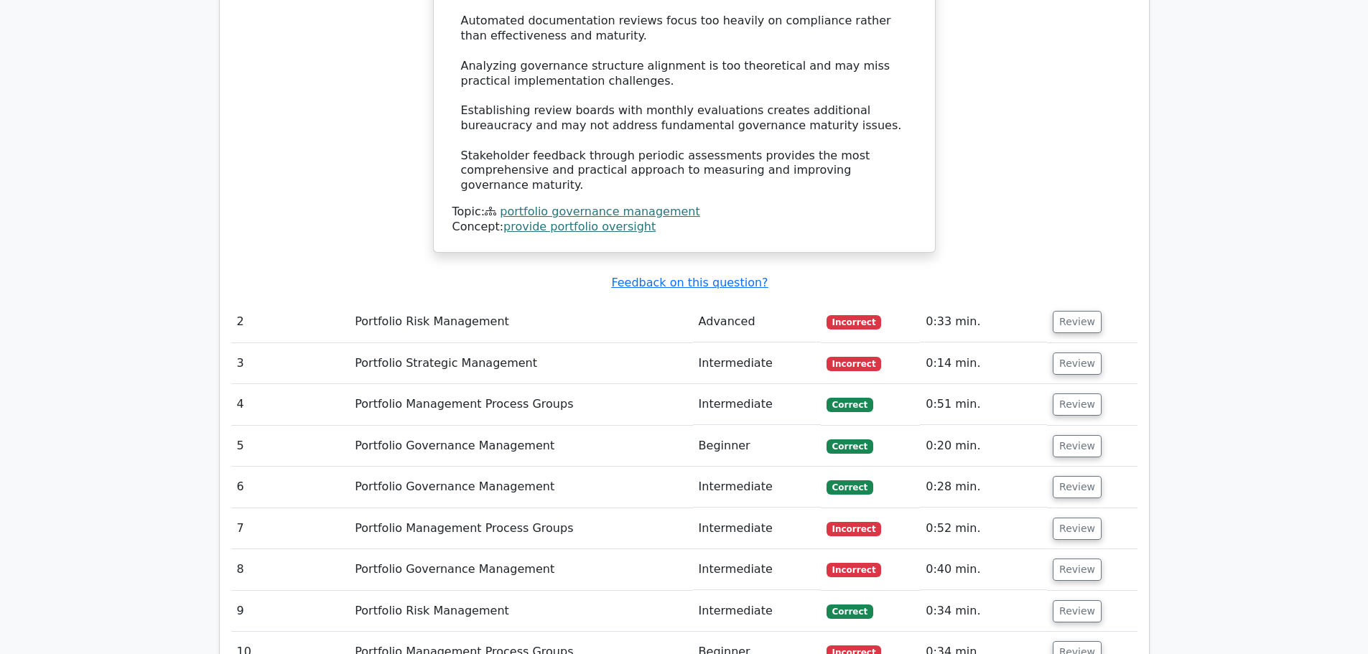
drag, startPoint x: 781, startPoint y: 399, endPoint x: 780, endPoint y: 434, distance: 35.2
